Goal: Information Seeking & Learning: Learn about a topic

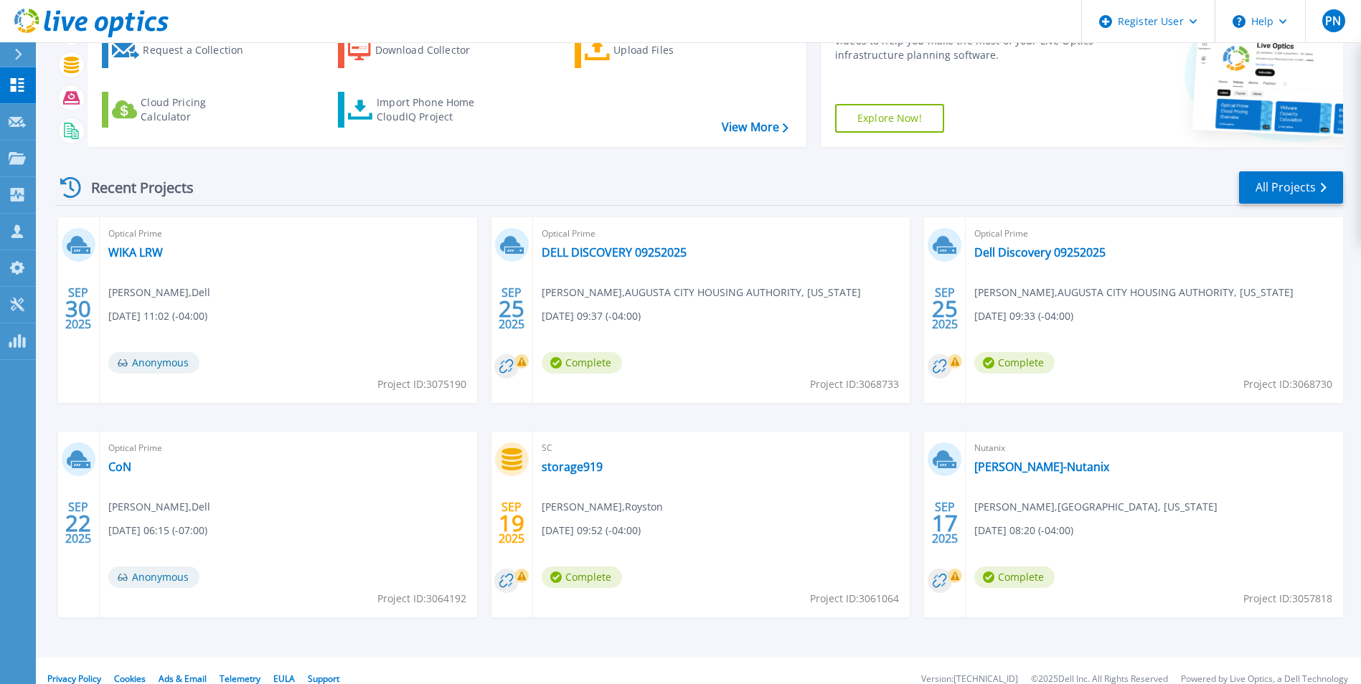
scroll to position [110, 0]
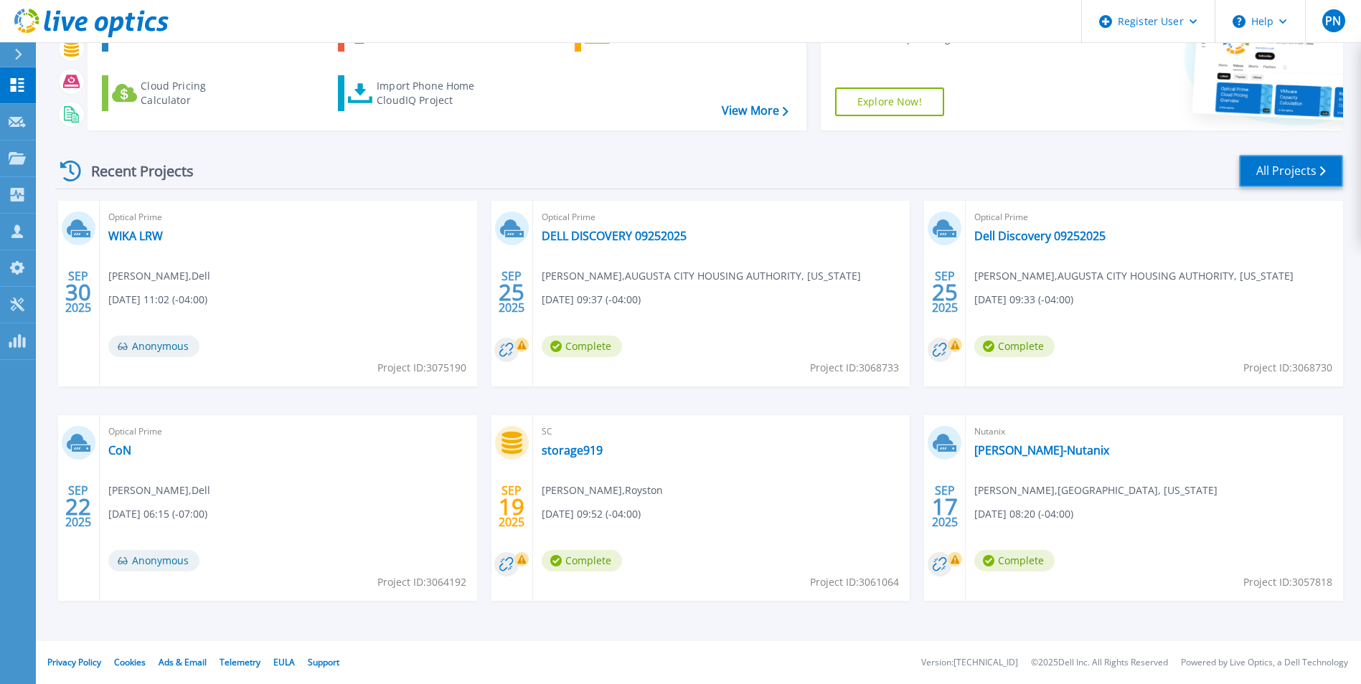
click at [1287, 167] on link "All Projects" at bounding box center [1291, 171] width 104 height 32
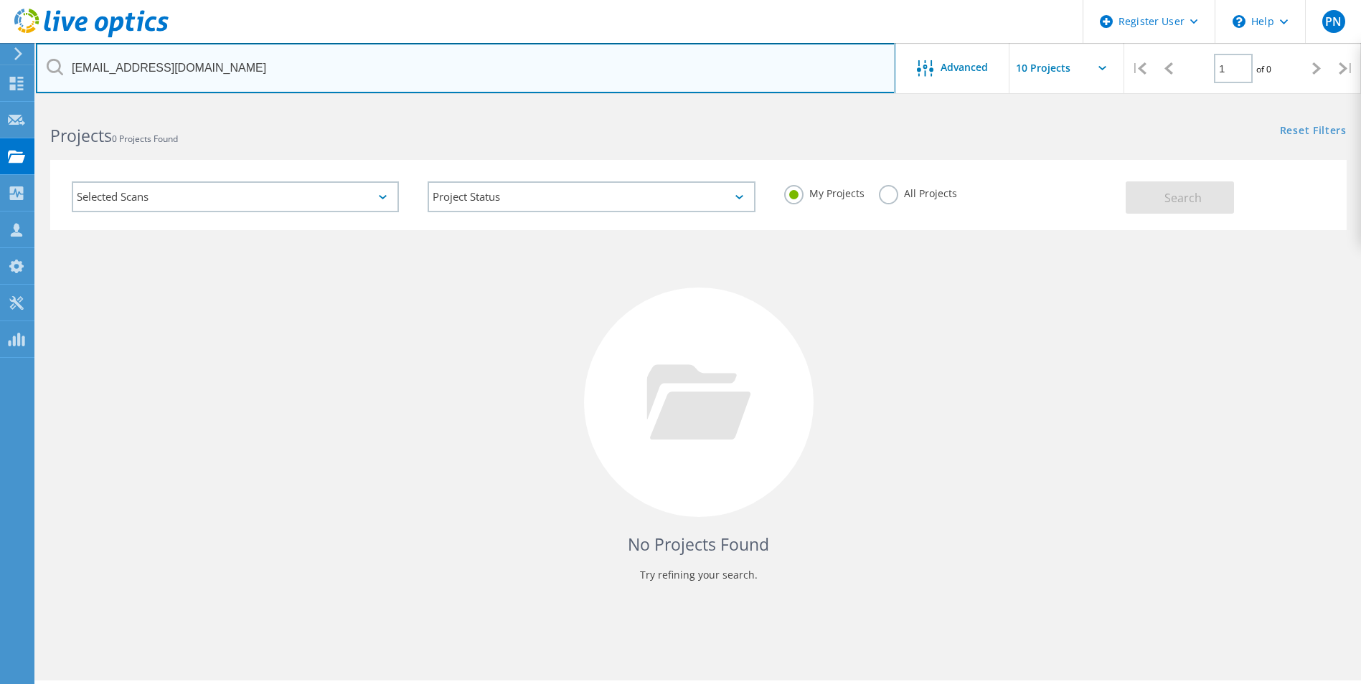
drag, startPoint x: 230, startPoint y: 53, endPoint x: 60, endPoint y: 51, distance: 170.0
click at [60, 51] on input "sallison@fayettecountyga.gov" at bounding box center [465, 68] width 859 height 50
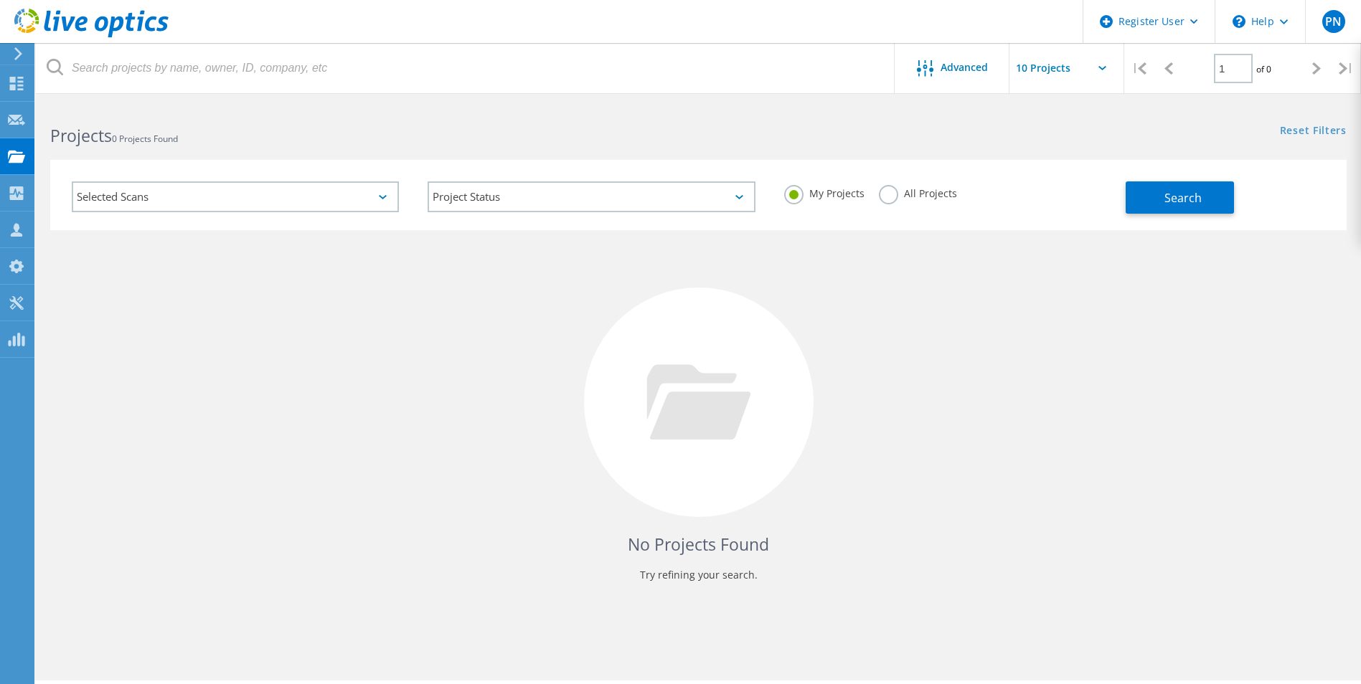
click at [1176, 180] on div "Search" at bounding box center [1233, 190] width 214 height 47
click at [1169, 197] on span "Search" at bounding box center [1182, 198] width 37 height 16
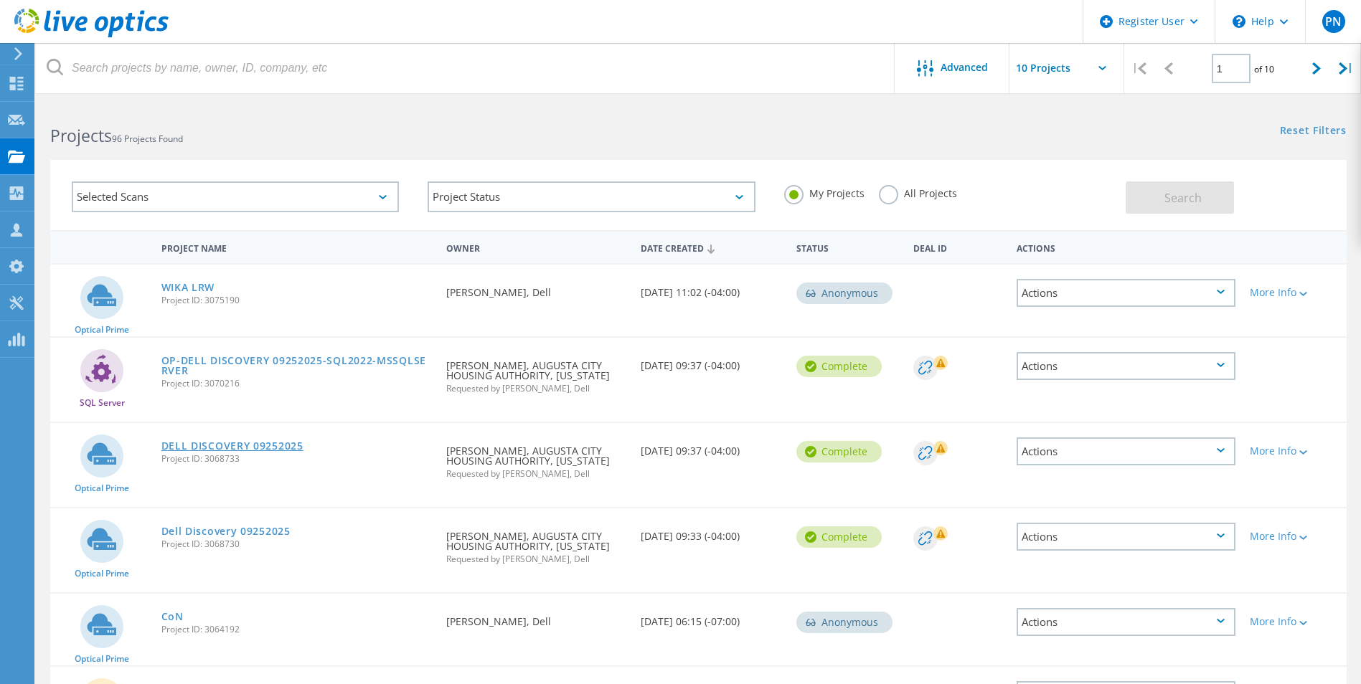
click at [194, 441] on link "DELL DISCOVERY 09252025" at bounding box center [232, 446] width 142 height 10
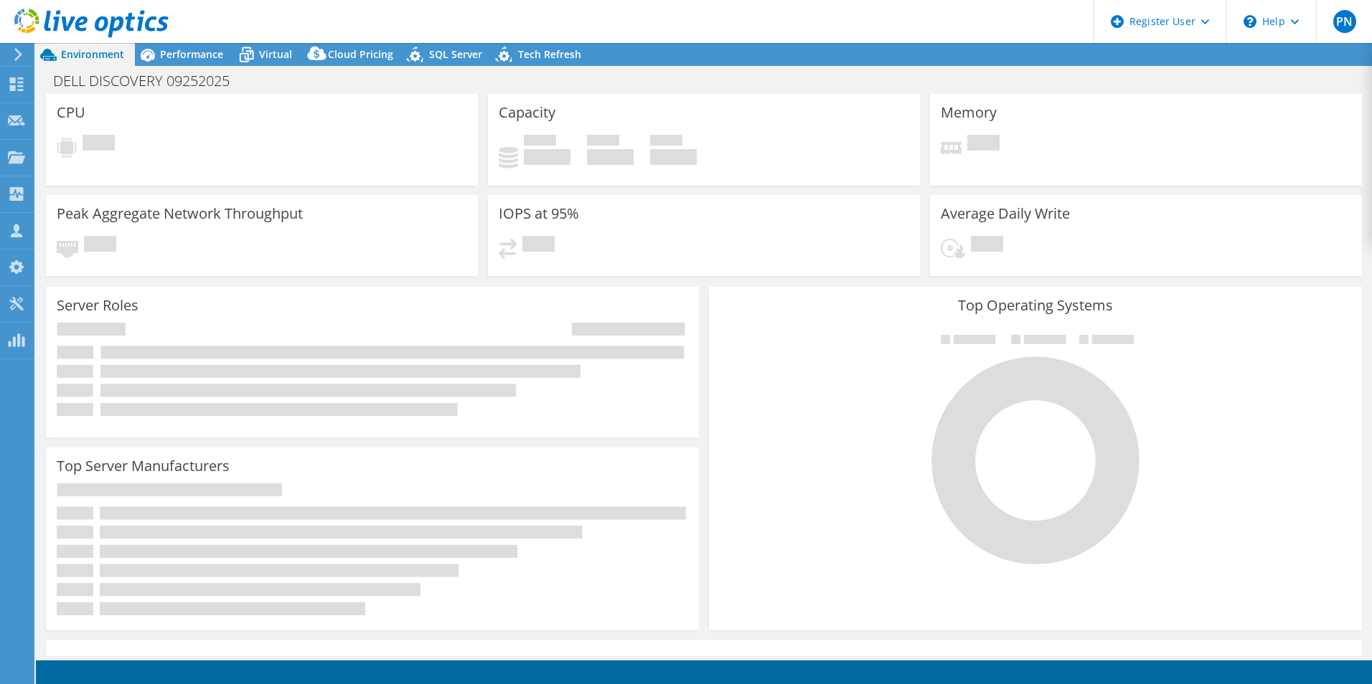
select select "USD"
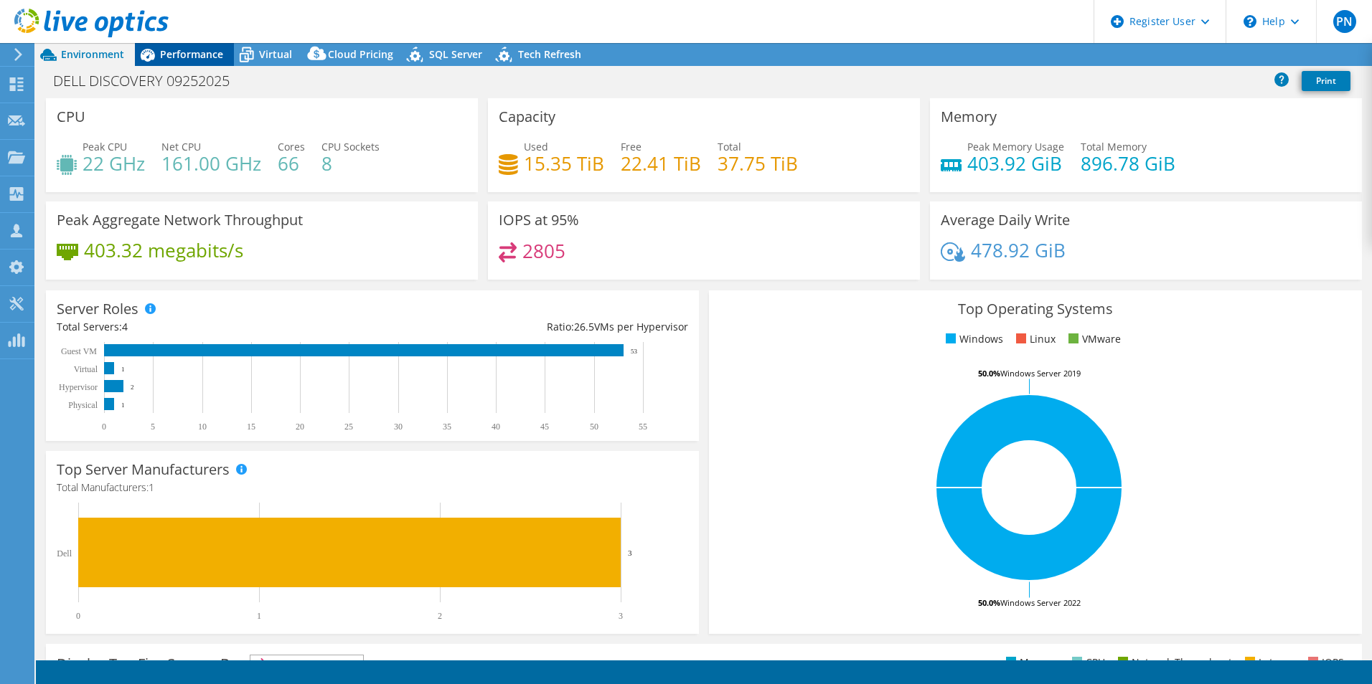
click at [205, 52] on span "Performance" at bounding box center [191, 54] width 63 height 14
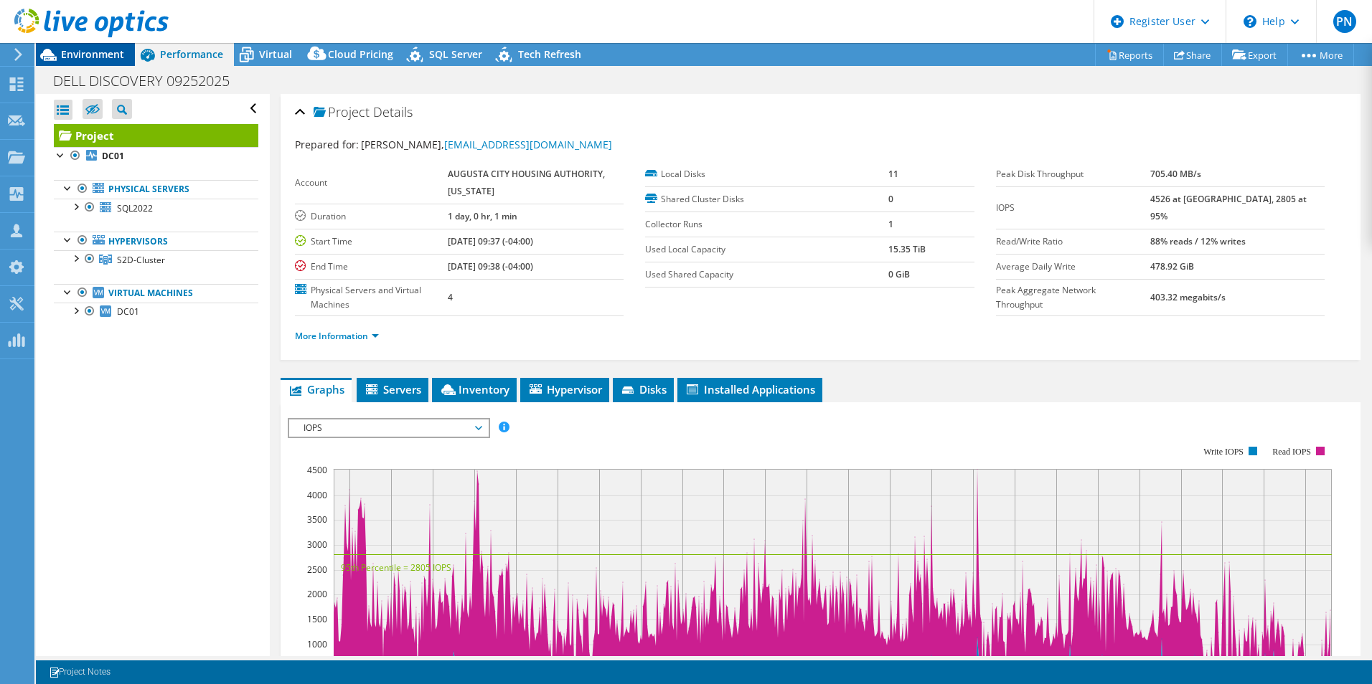
click at [96, 61] on div "Environment" at bounding box center [85, 54] width 99 height 23
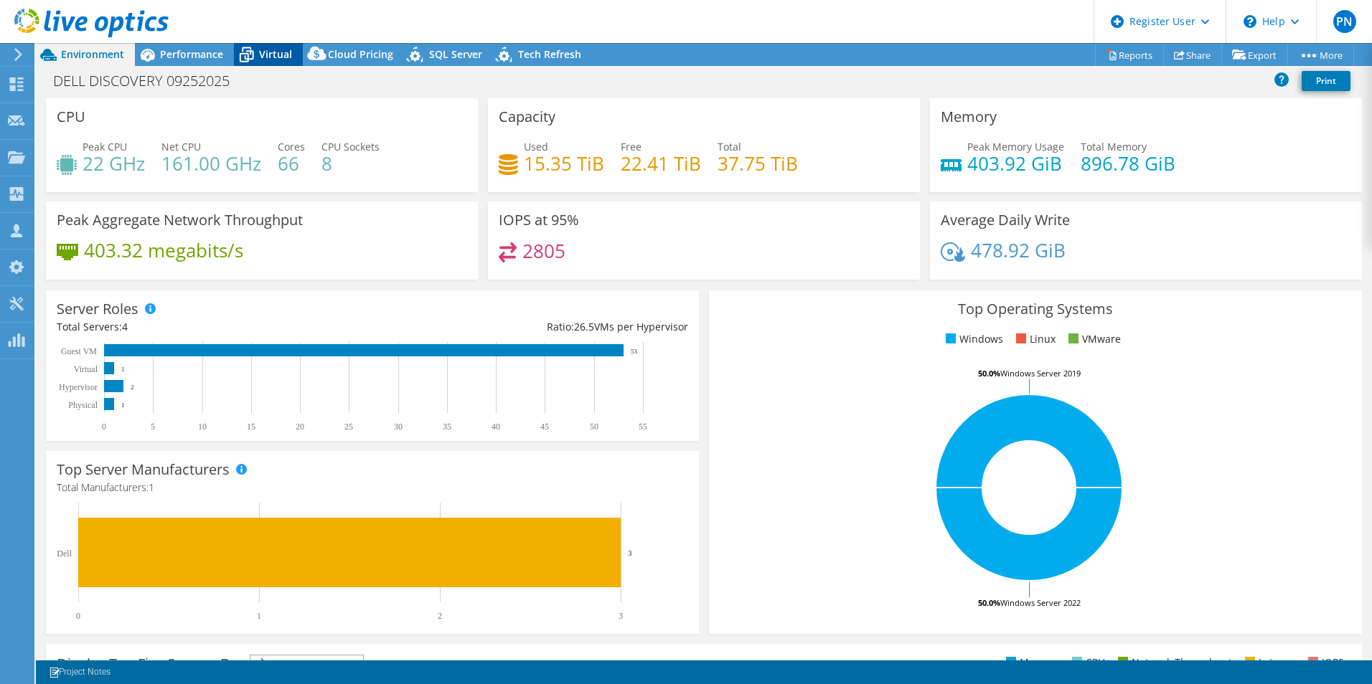
click at [268, 47] on span "Virtual" at bounding box center [275, 54] width 33 height 14
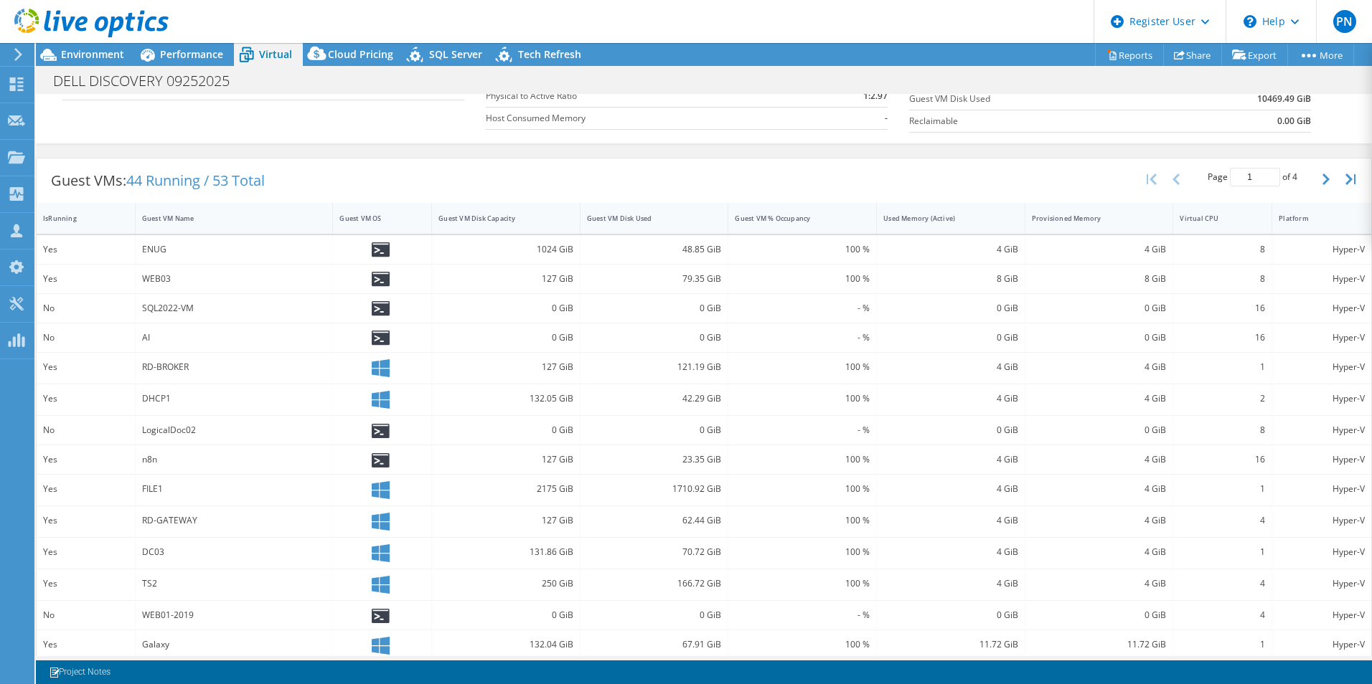
scroll to position [263, 0]
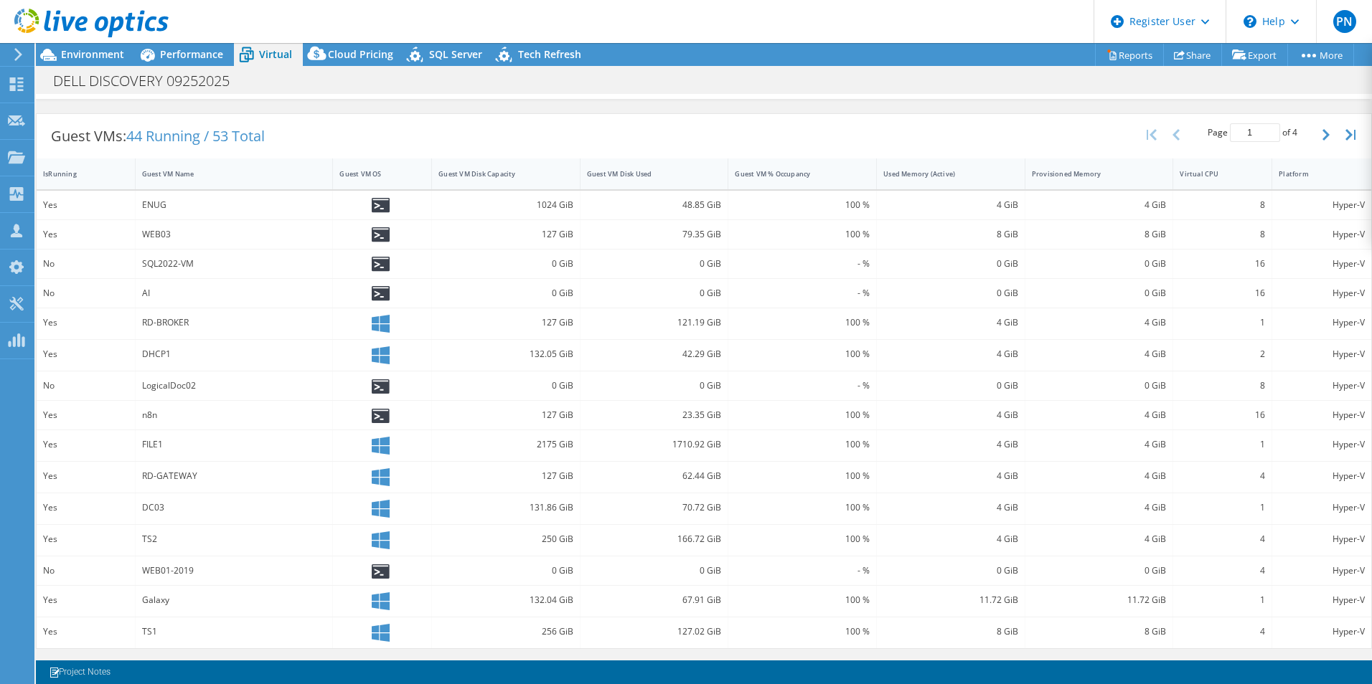
click at [946, 654] on div "Guest VMs: 44 Running / 53 Total Page 1 of 4 5 rows 10 rows 20 rows 25 rows 50 …" at bounding box center [704, 381] width 1336 height 551
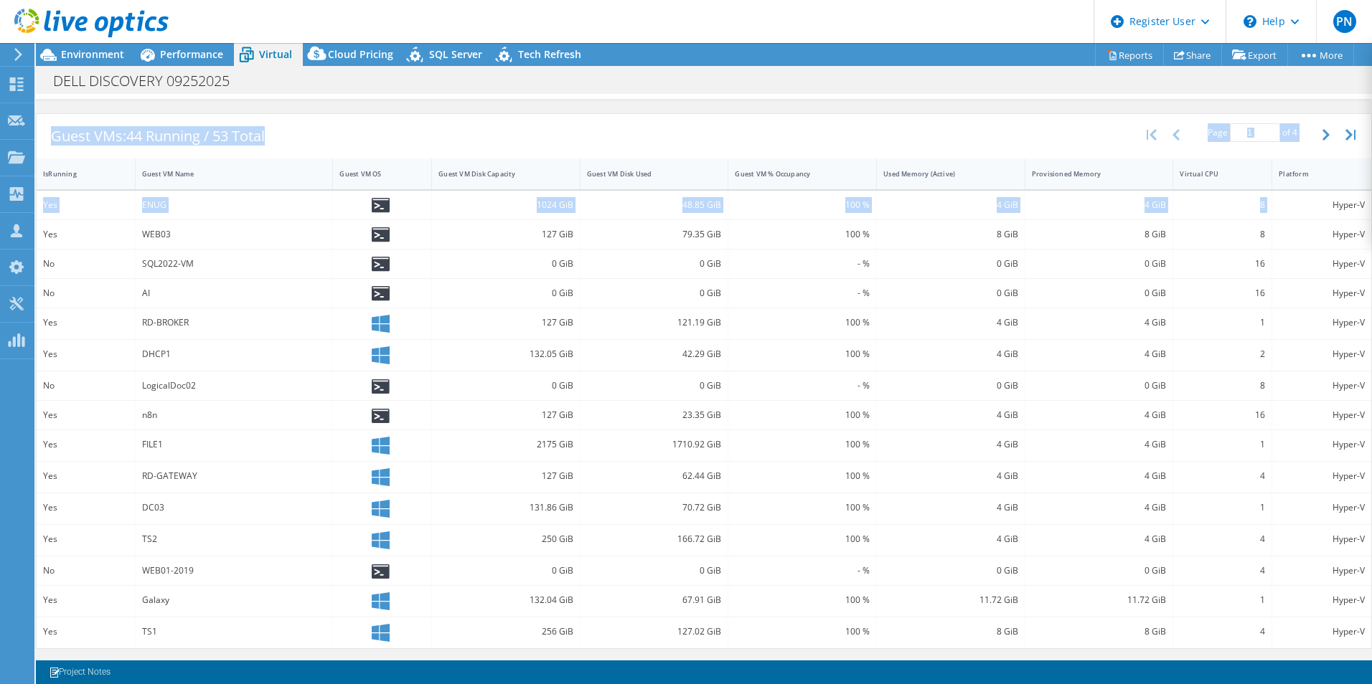
drag, startPoint x: 1324, startPoint y: 199, endPoint x: 1369, endPoint y: 202, distance: 46.1
click at [1369, 202] on div "CPU Peak CPU 22 GHz Net CPU 161.00 GHz Cores 66 CPU Sockets 8 Capacity Used 15.…" at bounding box center [704, 375] width 1336 height 562
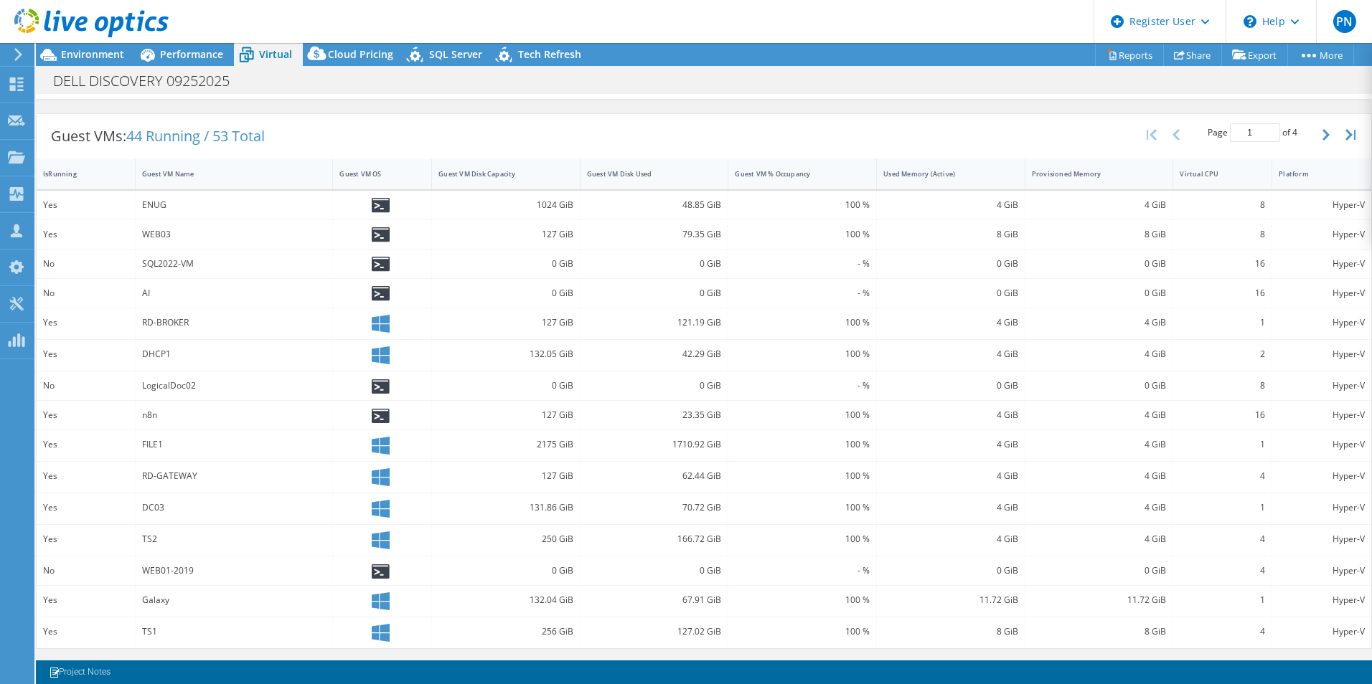
drag, startPoint x: 1369, startPoint y: 202, endPoint x: 1336, endPoint y: 204, distance: 33.7
click at [1336, 204] on div "Hyper-V" at bounding box center [1321, 205] width 86 height 16
click at [1334, 204] on div "Hyper-V" at bounding box center [1321, 205] width 86 height 16
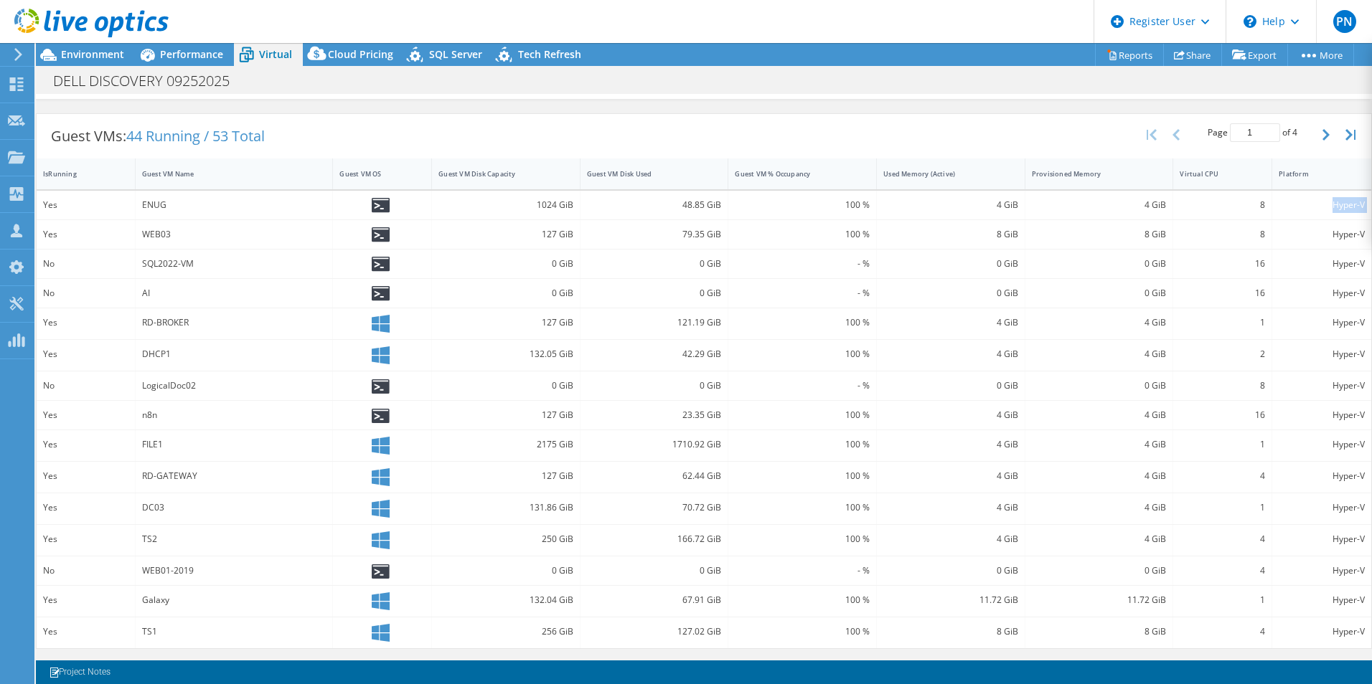
click at [1334, 204] on div "Hyper-V" at bounding box center [1321, 205] width 86 height 16
click at [622, 176] on div "Guest VM Disk Used" at bounding box center [646, 173] width 118 height 9
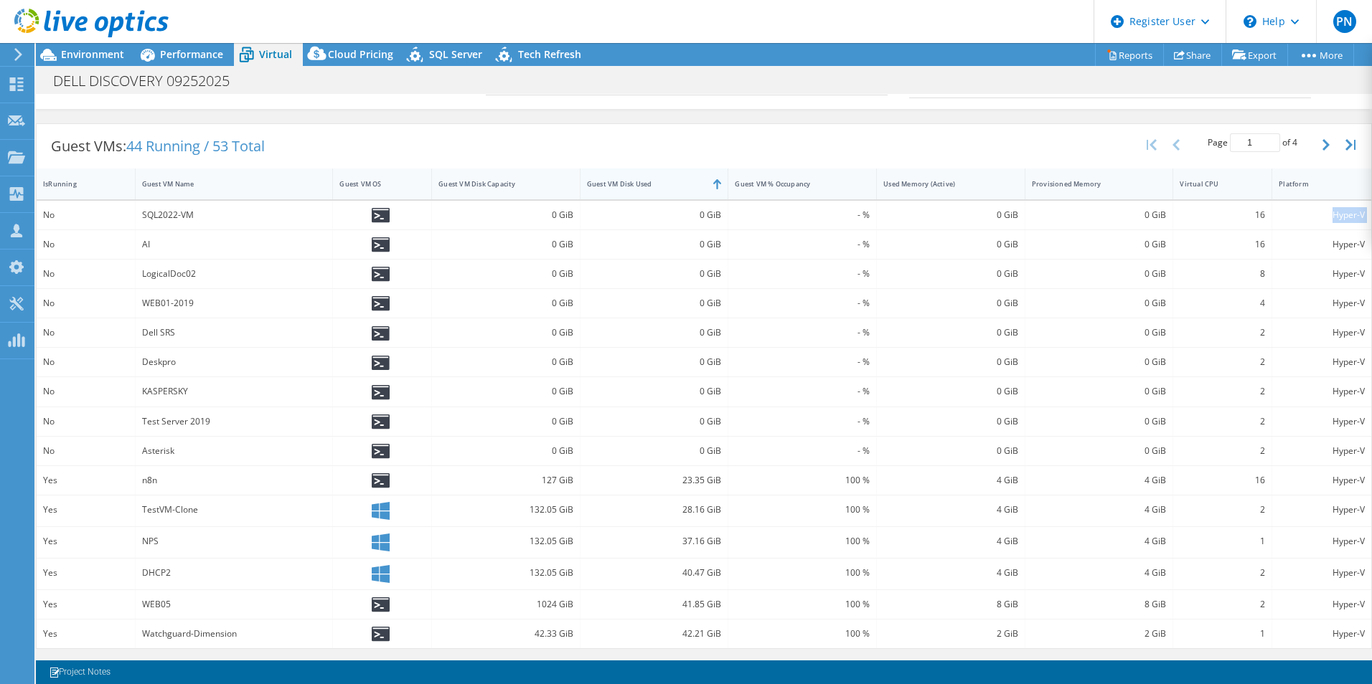
click at [622, 176] on div "Guest VM Disk Used" at bounding box center [645, 184] width 131 height 22
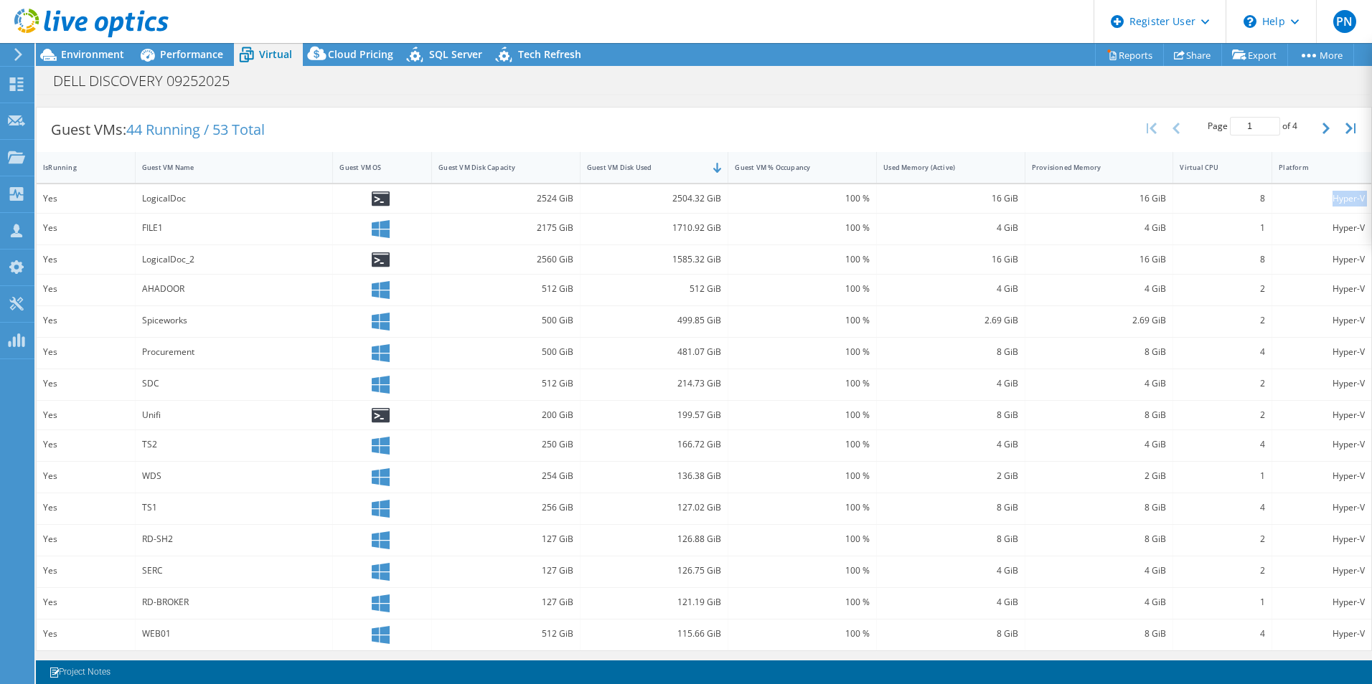
scroll to position [271, 0]
click at [16, 82] on icon at bounding box center [16, 84] width 17 height 14
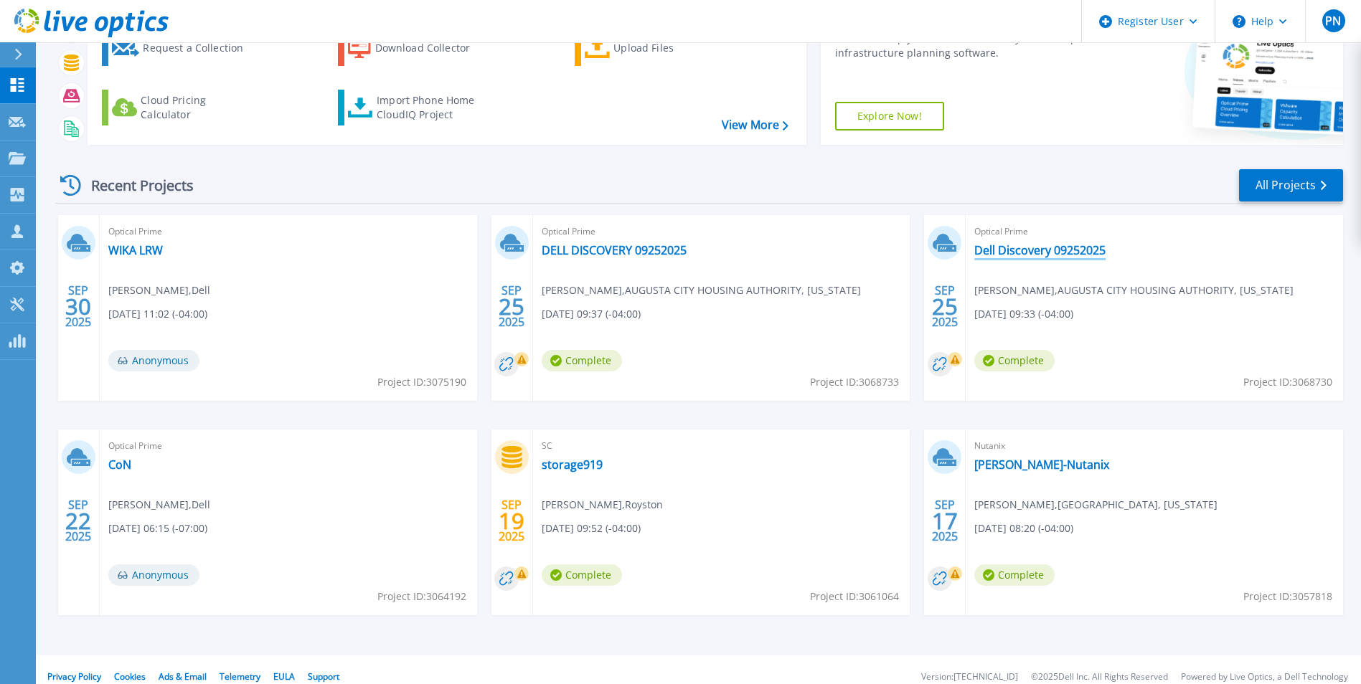
scroll to position [110, 0]
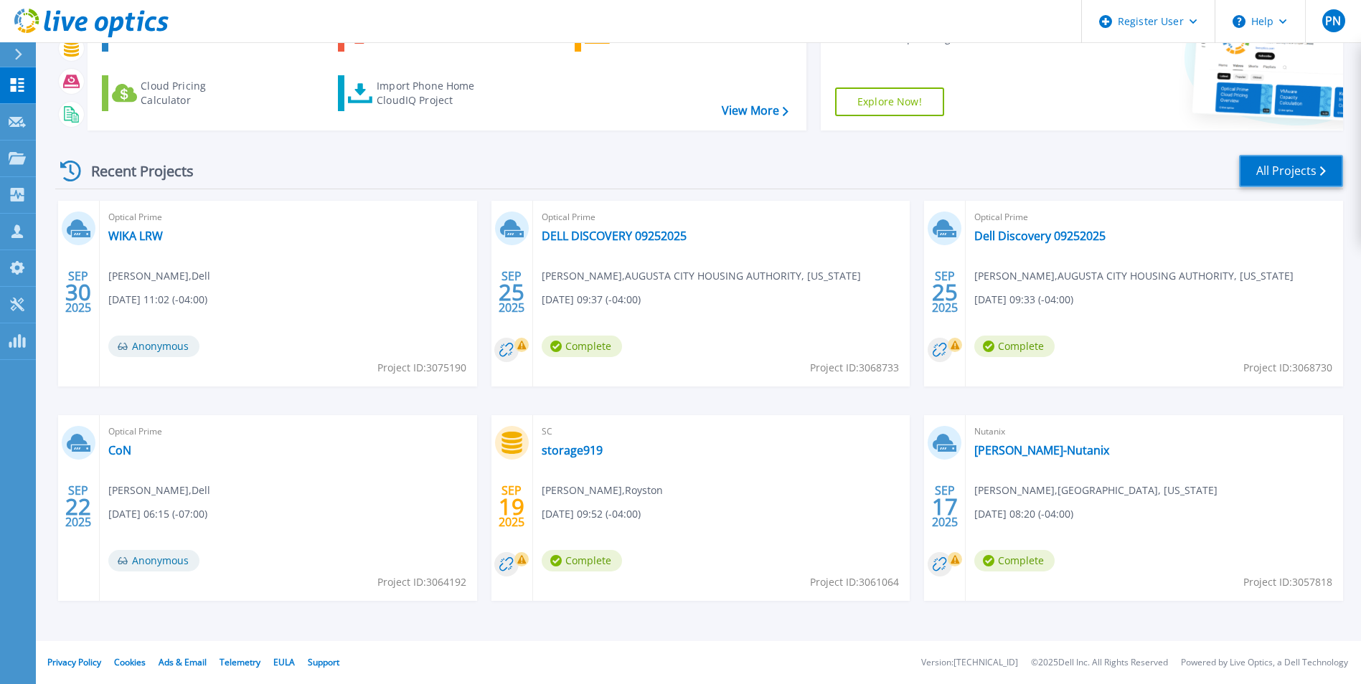
click at [1288, 174] on link "All Projects" at bounding box center [1291, 171] width 104 height 32
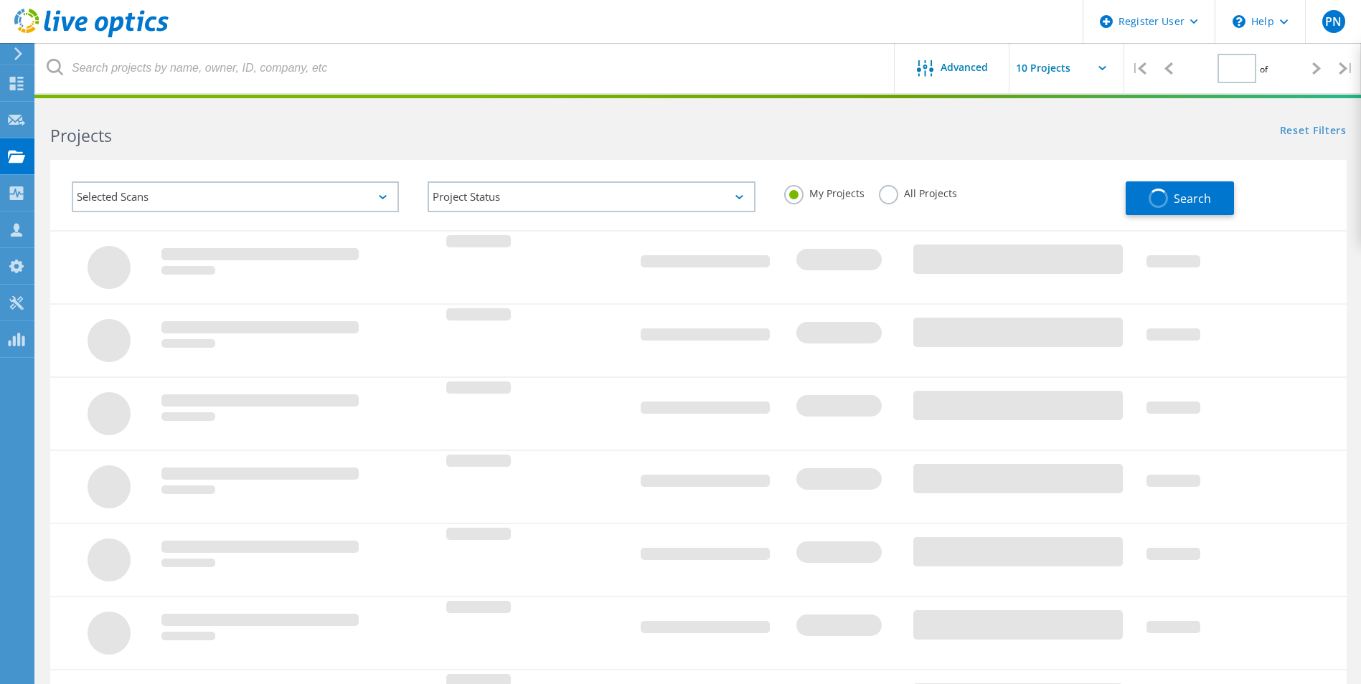
type input "1"
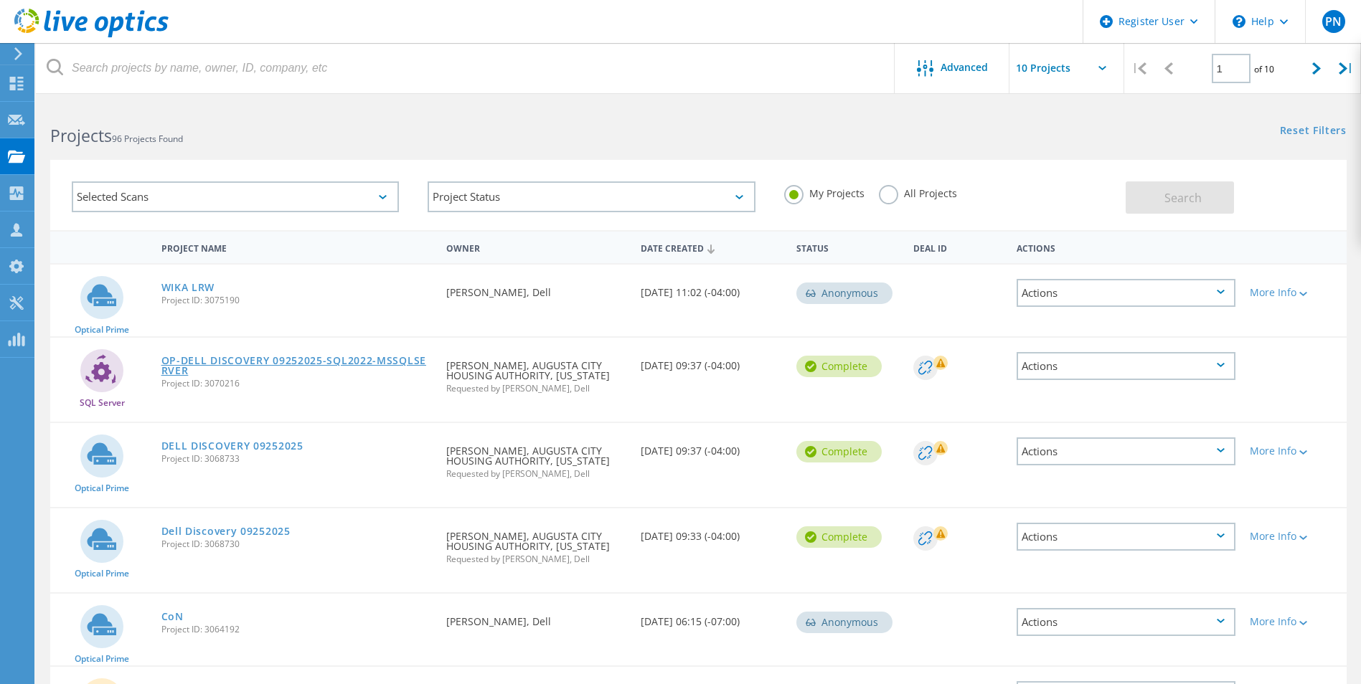
click at [229, 361] on link "OP-DELL DISCOVERY 09252025-SQL2022-MSSQLSERVER" at bounding box center [296, 366] width 271 height 20
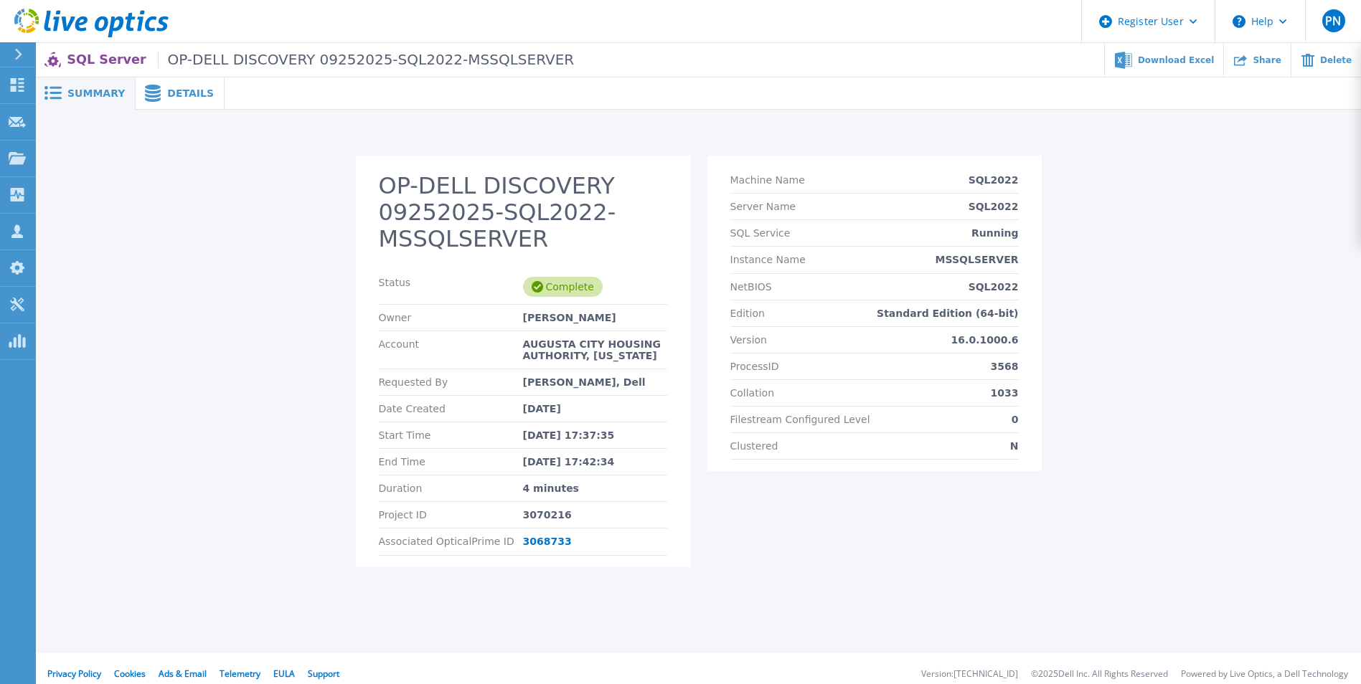
click at [167, 88] on span "Details" at bounding box center [190, 93] width 47 height 10
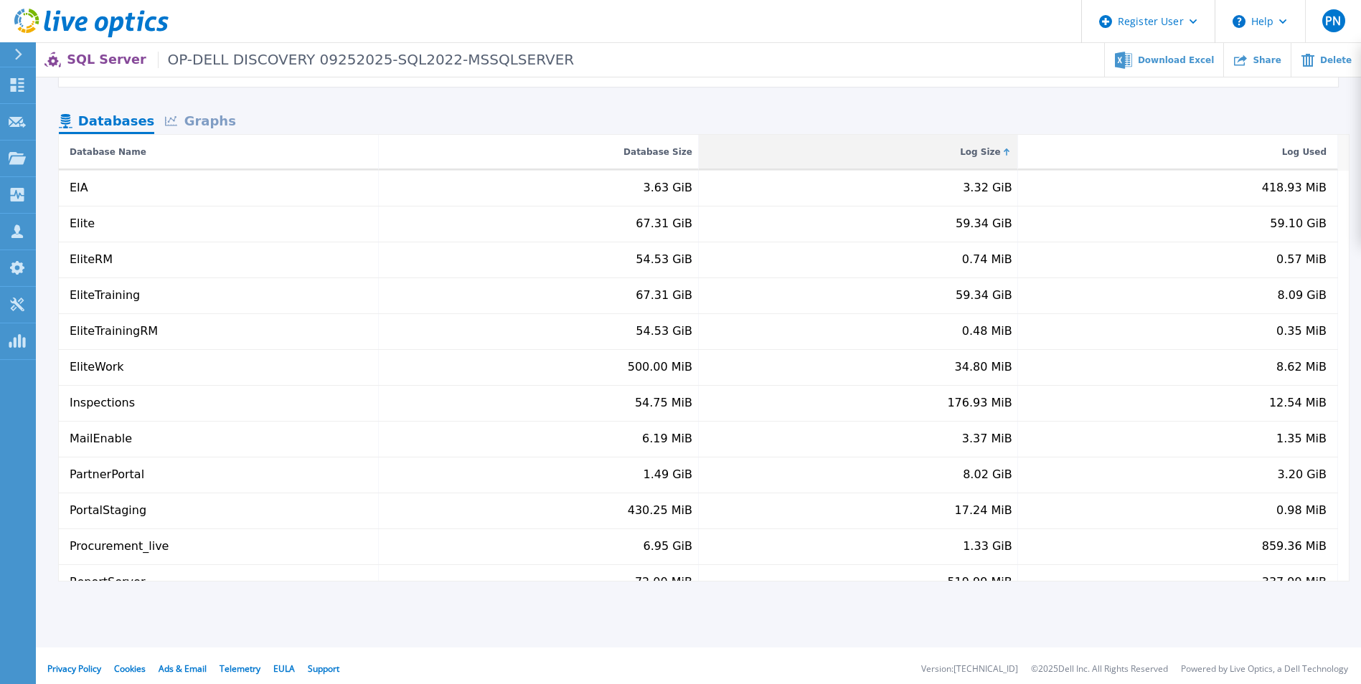
click at [971, 149] on div "Log Size" at bounding box center [980, 151] width 41 height 17
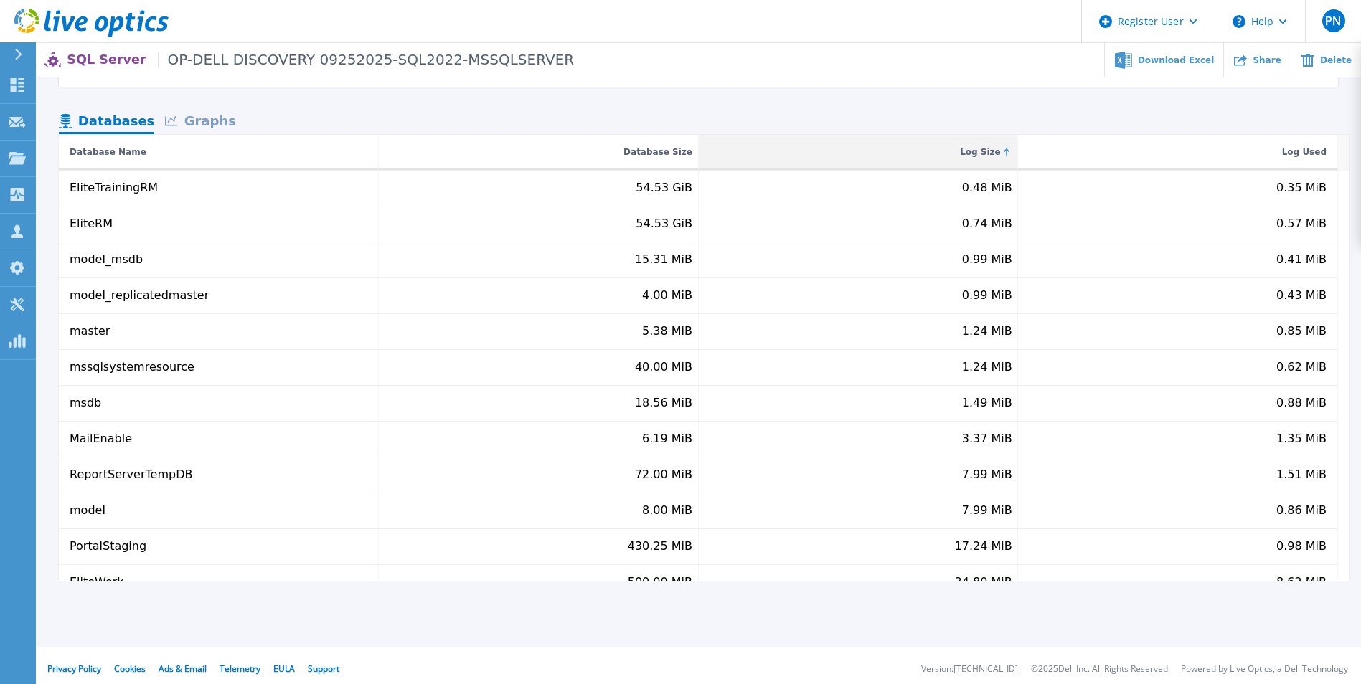
click at [971, 149] on div "Log Size" at bounding box center [980, 151] width 41 height 17
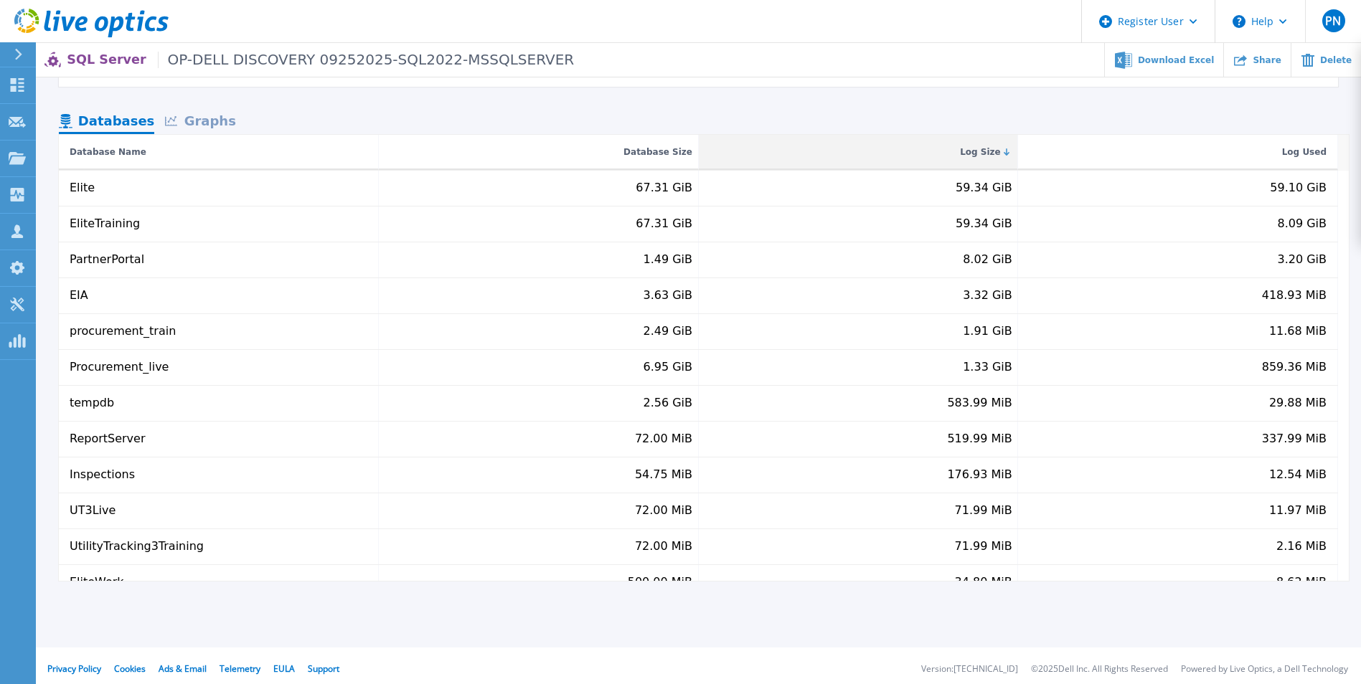
click at [975, 143] on div "Log Size" at bounding box center [980, 151] width 41 height 17
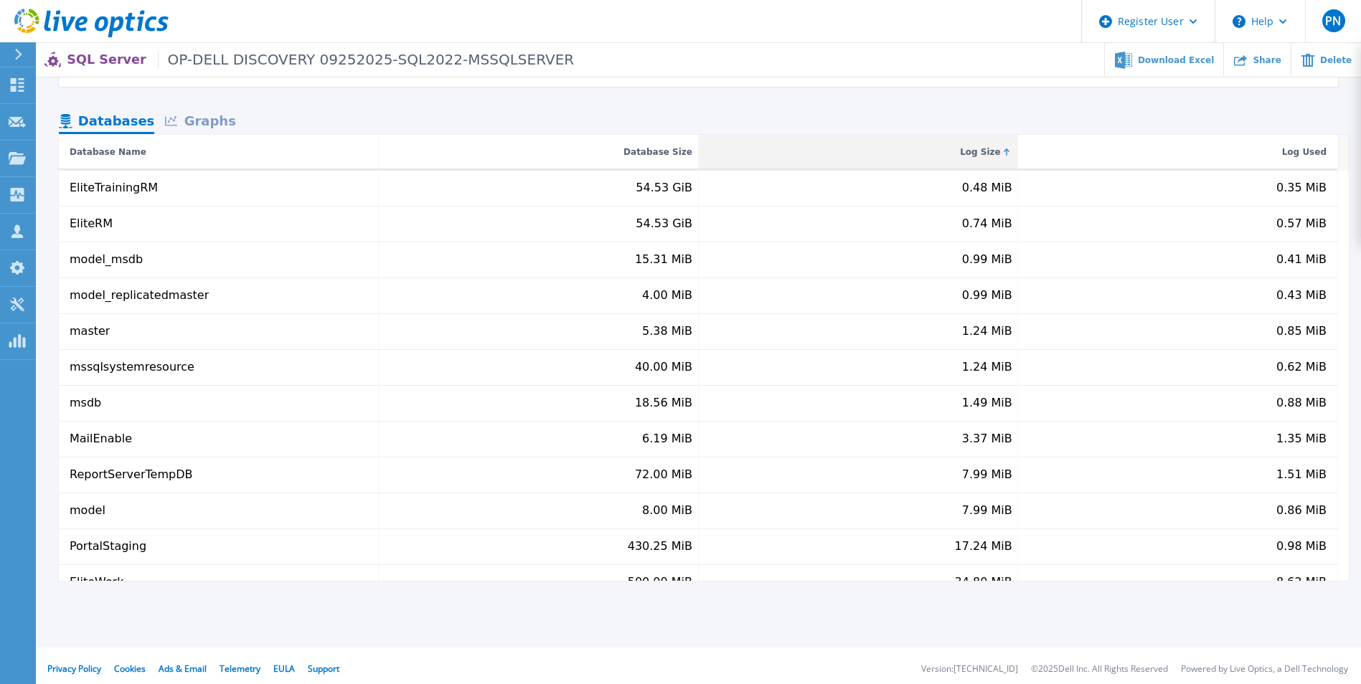
click at [975, 143] on div "Log Size" at bounding box center [980, 151] width 41 height 17
